Goal: Transaction & Acquisition: Purchase product/service

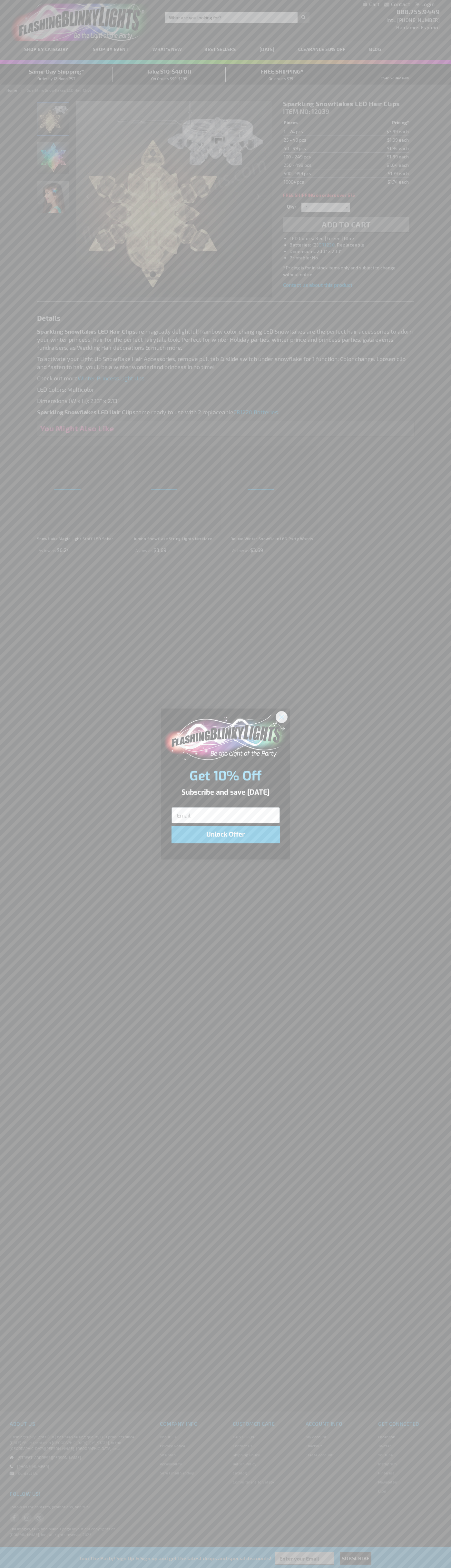
click at [282, 717] on icon "Close dialog" at bounding box center [281, 717] width 5 height 5
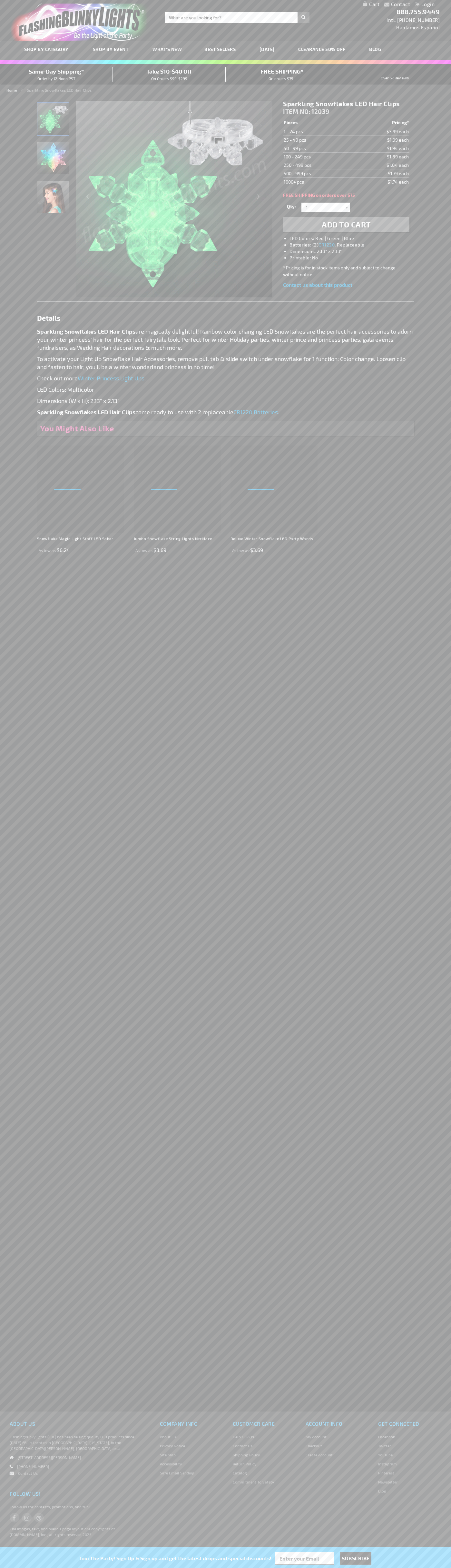
click at [353, 238] on li "LED Colors: Red | Green | Blue" at bounding box center [353, 238] width 126 height 7
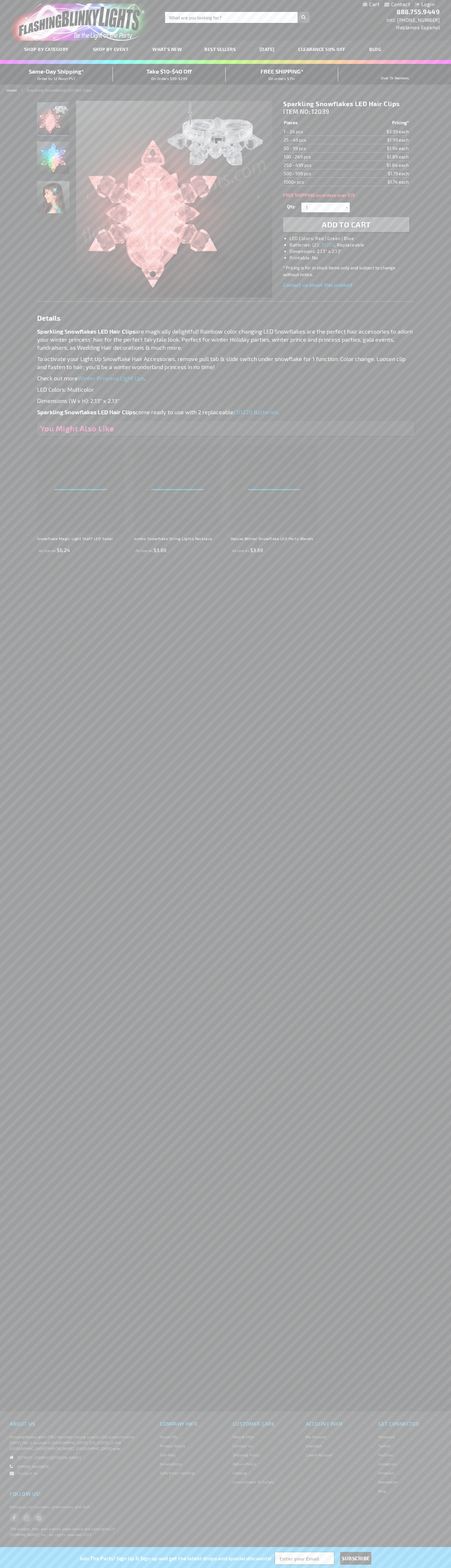
click at [346, 225] on span "Add to Cart" at bounding box center [346, 224] width 49 height 9
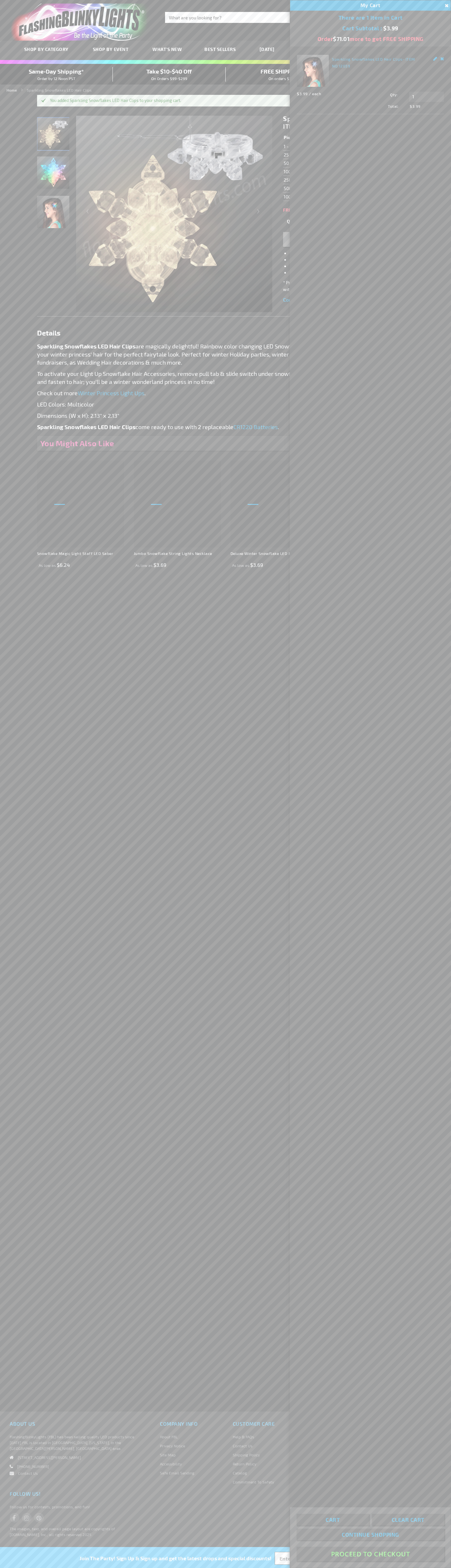
click at [370, 1554] on button "Proceed To Checkout" at bounding box center [370, 1554] width 148 height 14
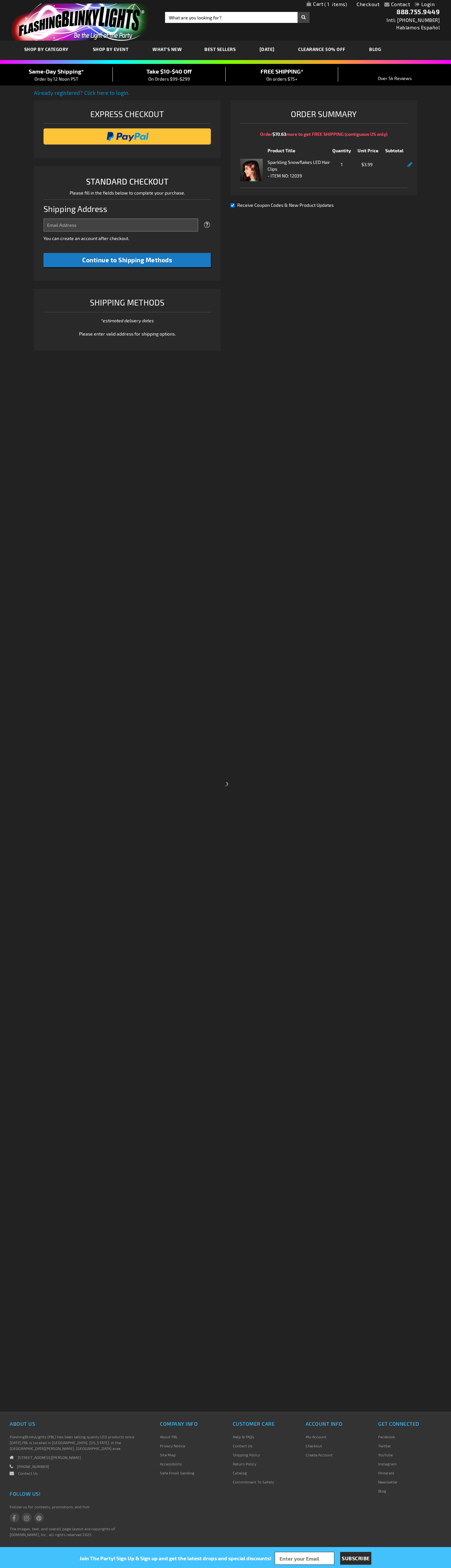
select select "US"
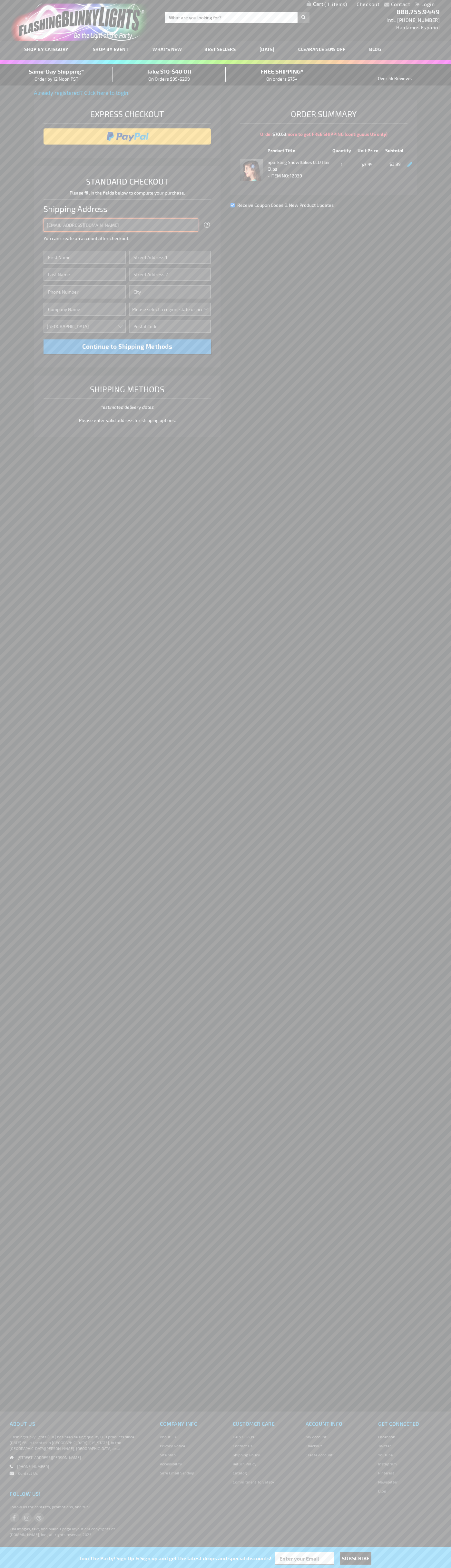
type input "johnsmith005@storebotmail.joonix.net"
type input "John"
type input "401 North Tryon Street"
type input "First floor"
type input "charlotte"
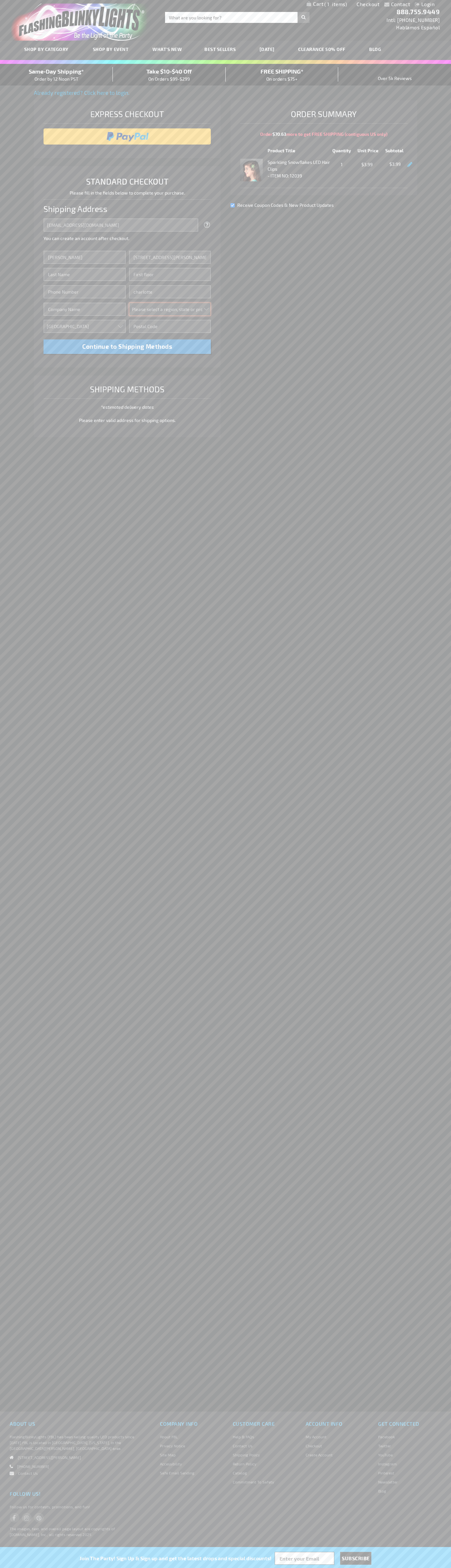
select select "44"
type input "28202"
type input "Smith"
type input "6502530000"
type input "John Smith"
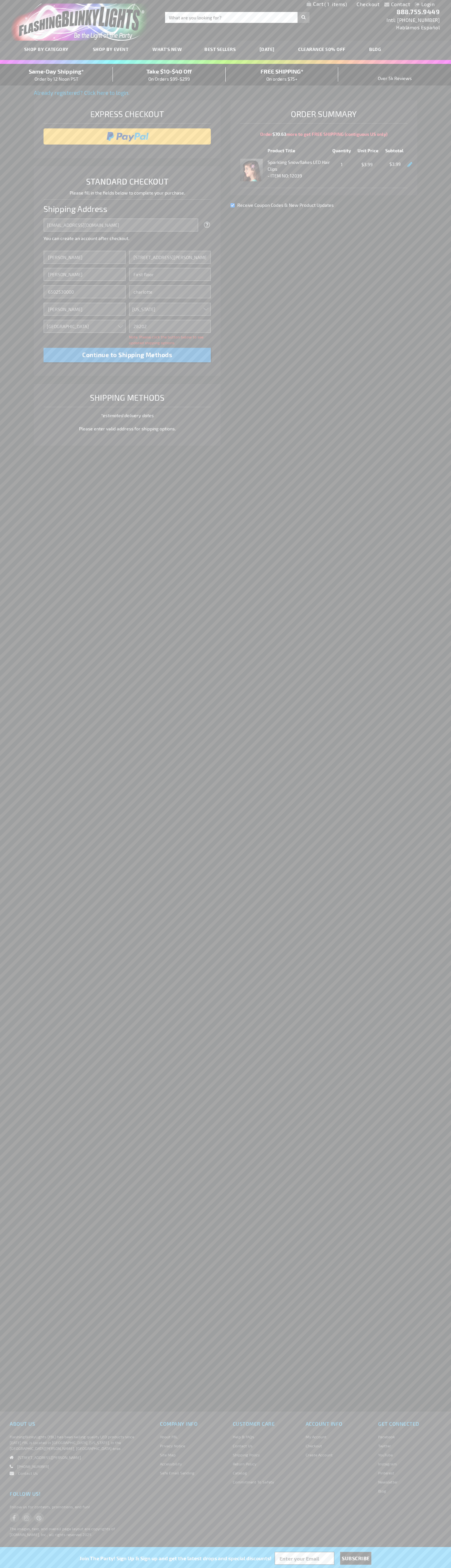
click at [56, 75] on div "Same-Day Shipping* Order by 12 Noon PST" at bounding box center [56, 74] width 113 height 15
click at [127, 137] on input "image" at bounding box center [127, 137] width 161 height 13
